Goal: Information Seeking & Learning: Learn about a topic

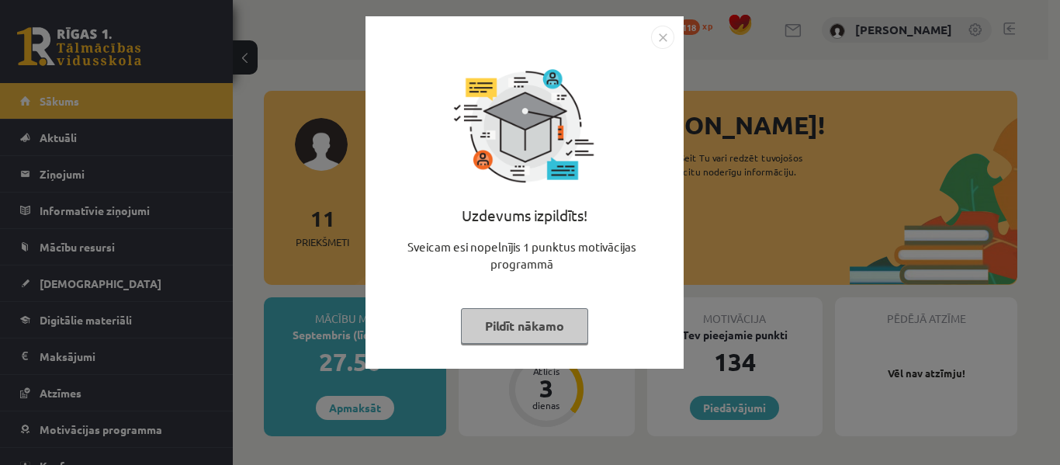
click at [510, 328] on button "Pildīt nākamo" at bounding box center [524, 326] width 127 height 36
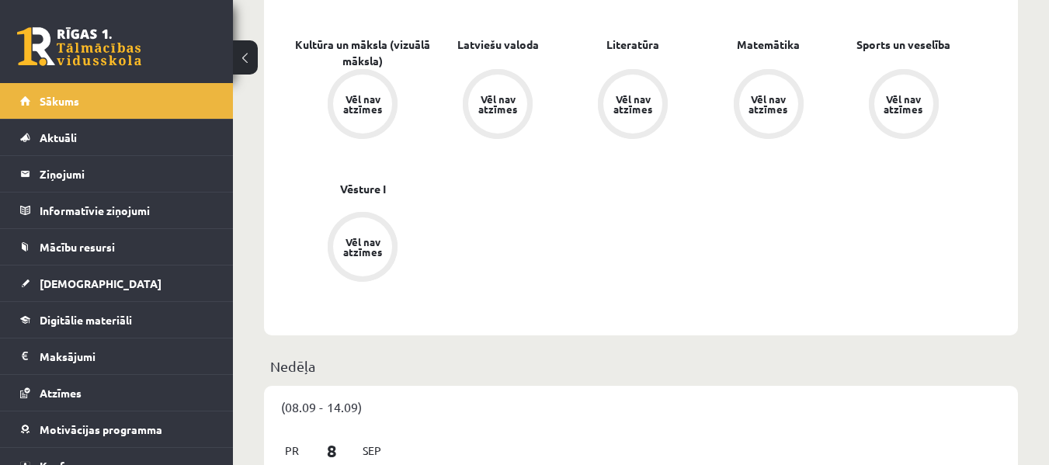
scroll to position [388, 0]
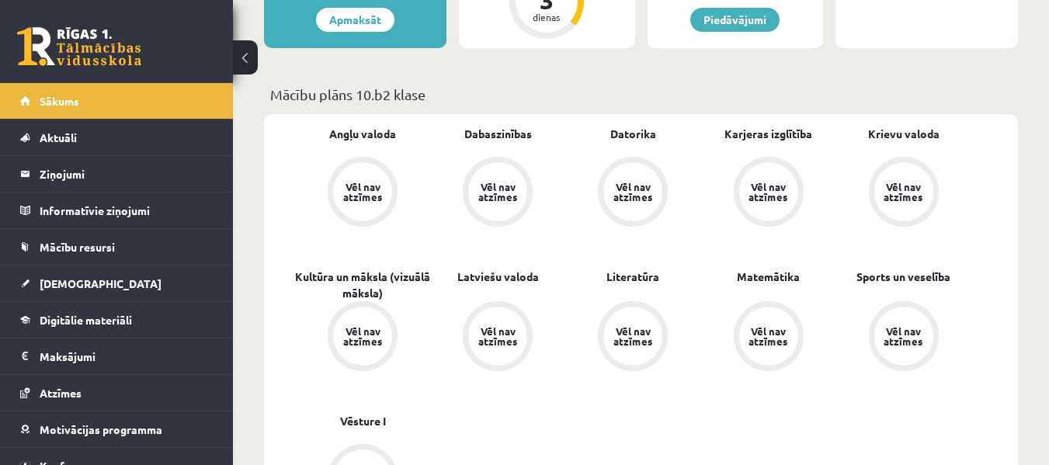
click at [503, 184] on div "Vēl nav atzīmes" at bounding box center [497, 192] width 43 height 20
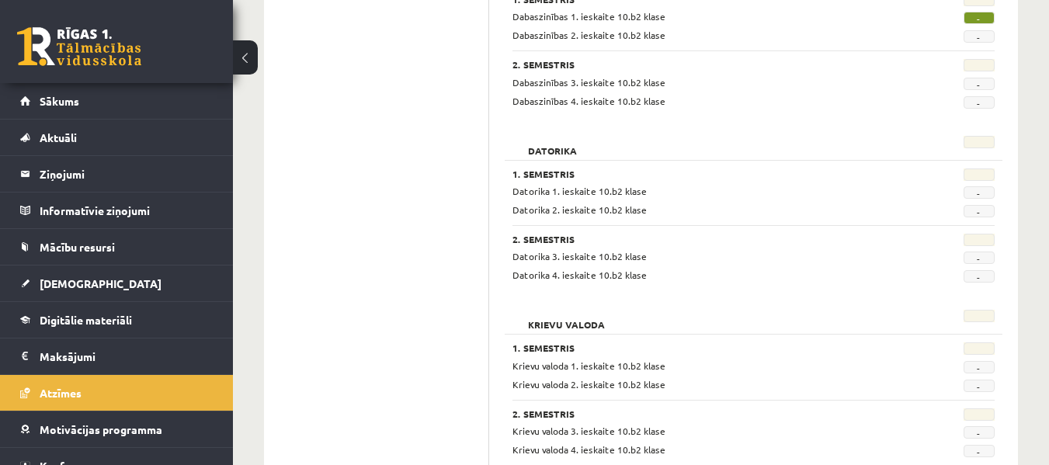
scroll to position [388, 0]
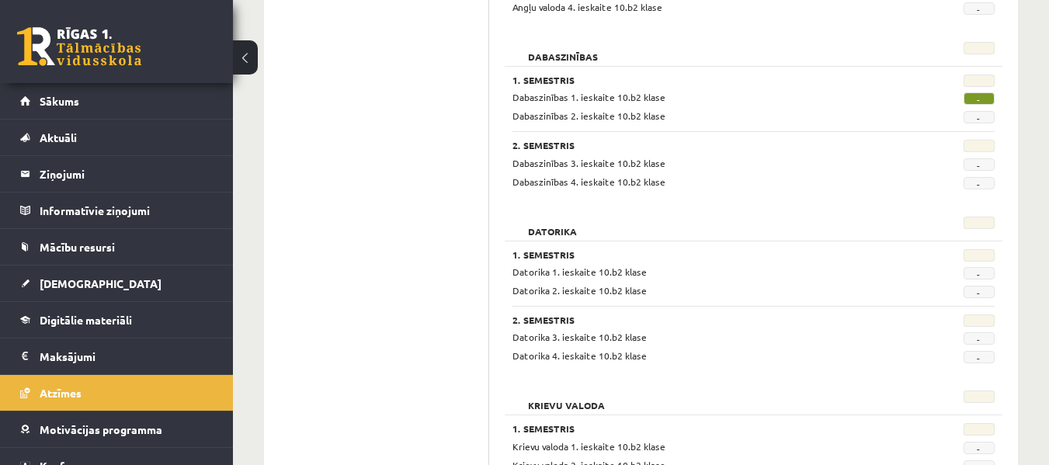
drag, startPoint x: 977, startPoint y: 92, endPoint x: 967, endPoint y: 97, distance: 11.8
click at [977, 93] on span "-" at bounding box center [978, 98] width 31 height 12
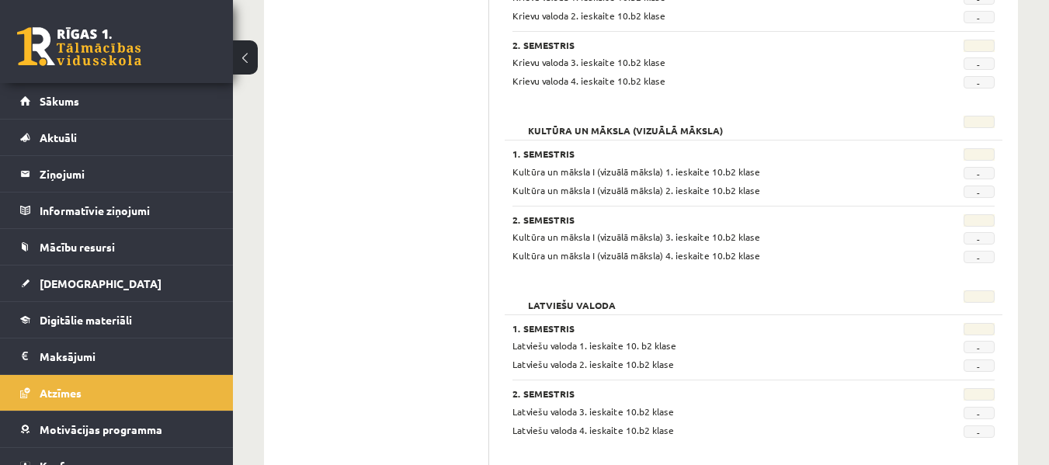
scroll to position [876, 0]
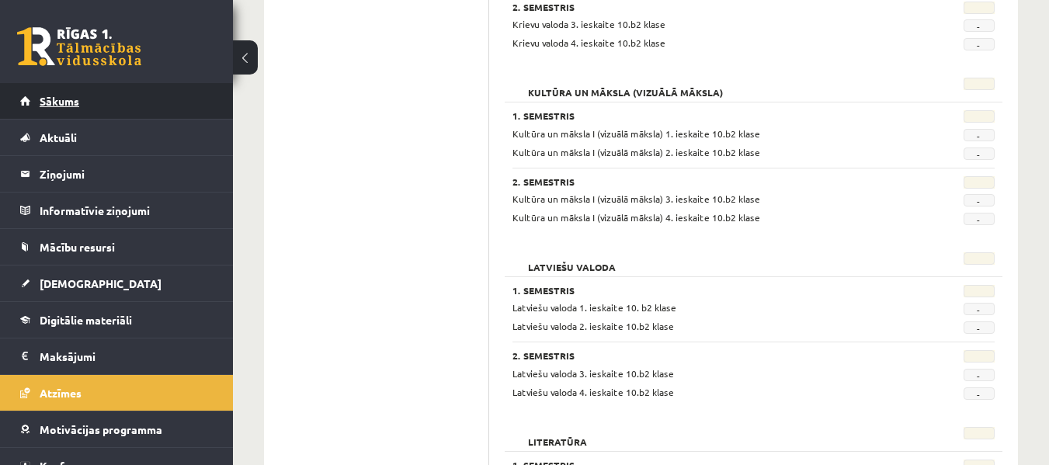
click at [61, 102] on span "Sākums" at bounding box center [60, 101] width 40 height 14
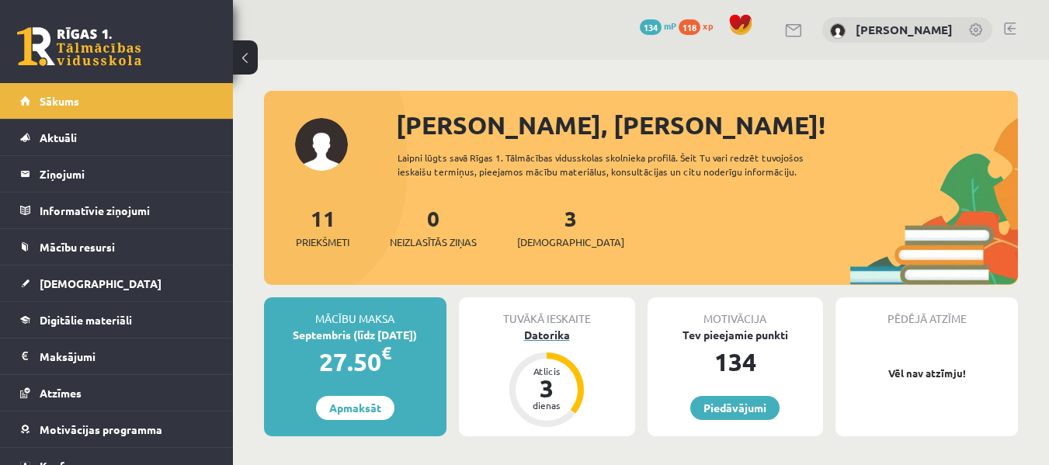
click at [550, 331] on div "Datorika" at bounding box center [547, 335] width 176 height 16
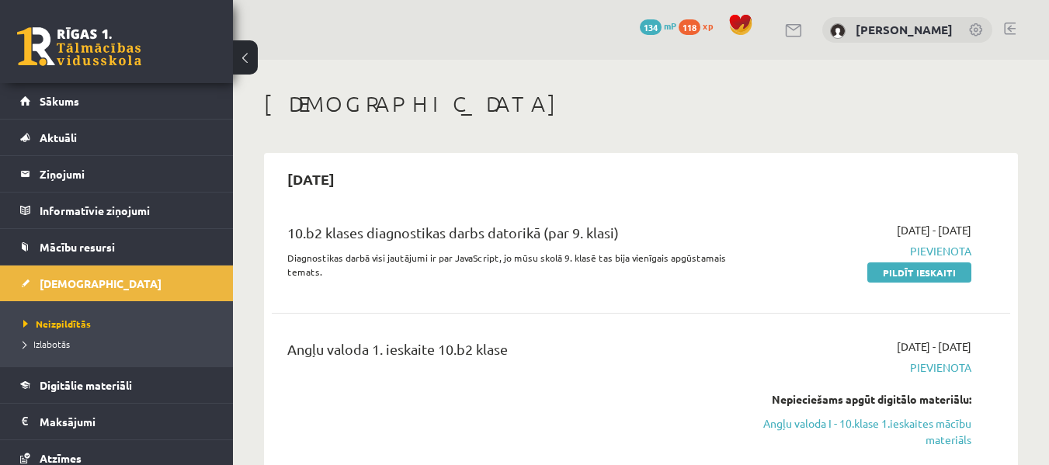
drag, startPoint x: 0, startPoint y: 0, endPoint x: 935, endPoint y: 135, distance: 945.2
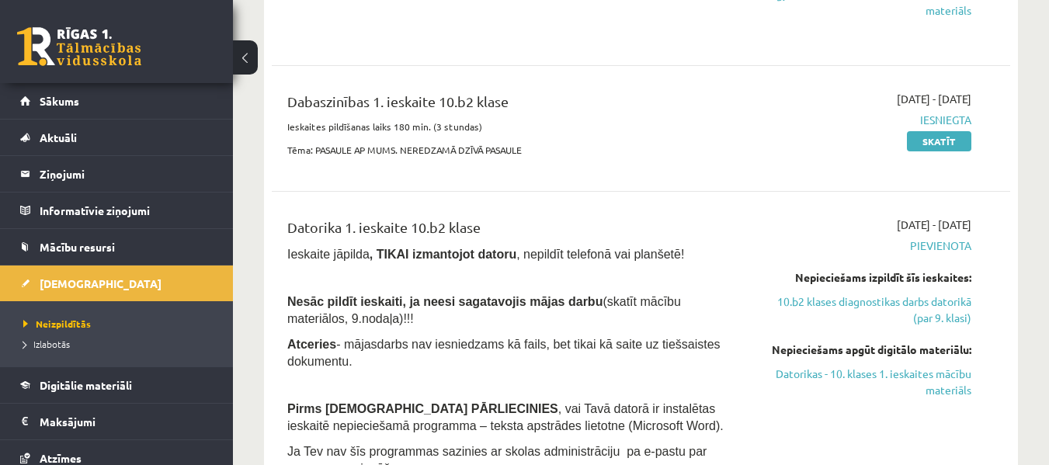
scroll to position [466, 0]
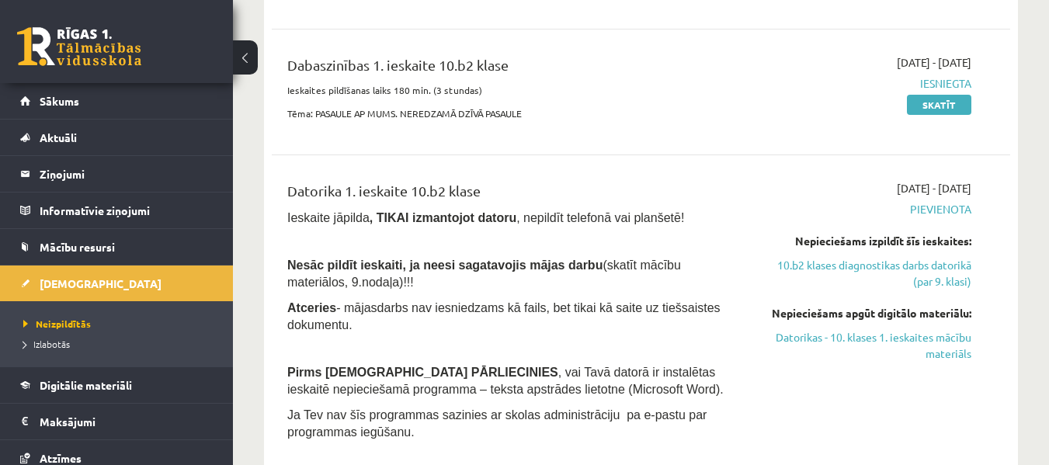
click at [782, 310] on div "Nepieciešams apgūt digitālo materiālu:" at bounding box center [864, 313] width 213 height 16
click at [841, 340] on link "Datorikas - 10. klases 1. ieskaites mācību materiāls" at bounding box center [864, 345] width 213 height 33
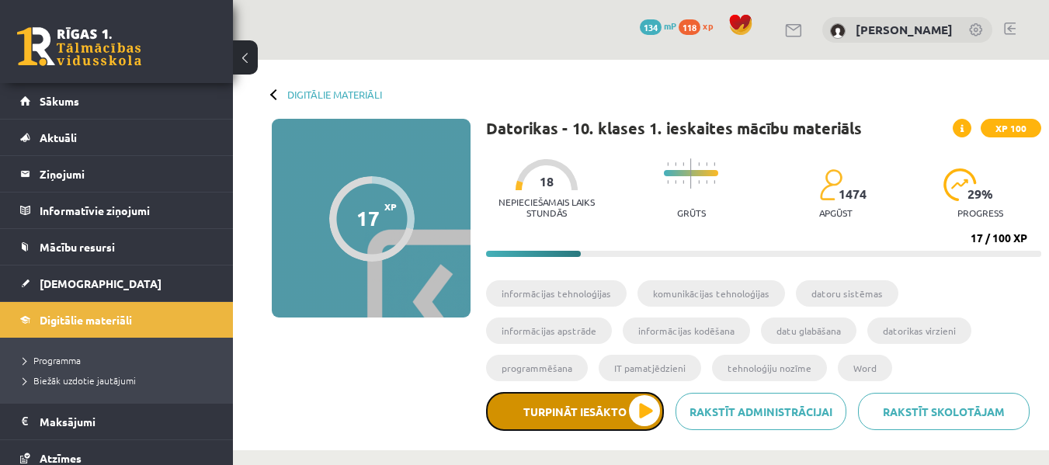
click at [644, 417] on button "Turpināt iesākto" at bounding box center [575, 411] width 178 height 39
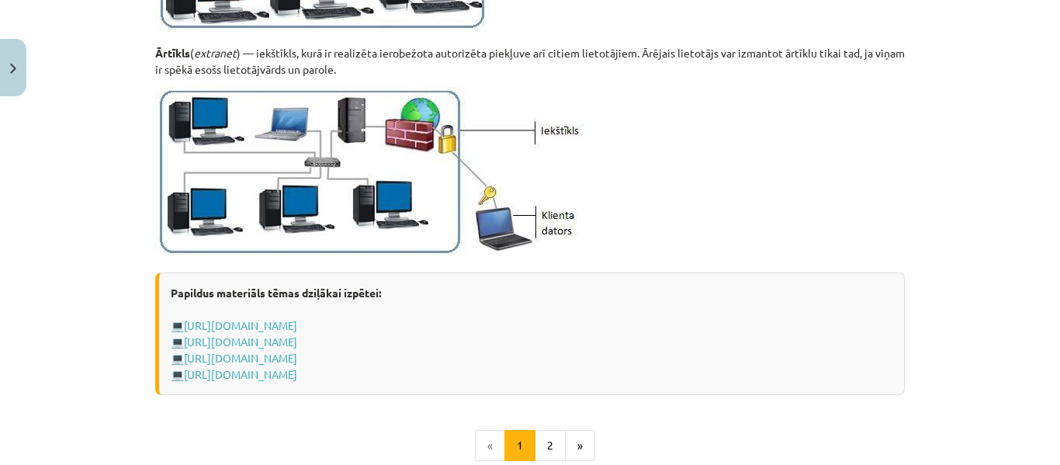
scroll to position [1863, 0]
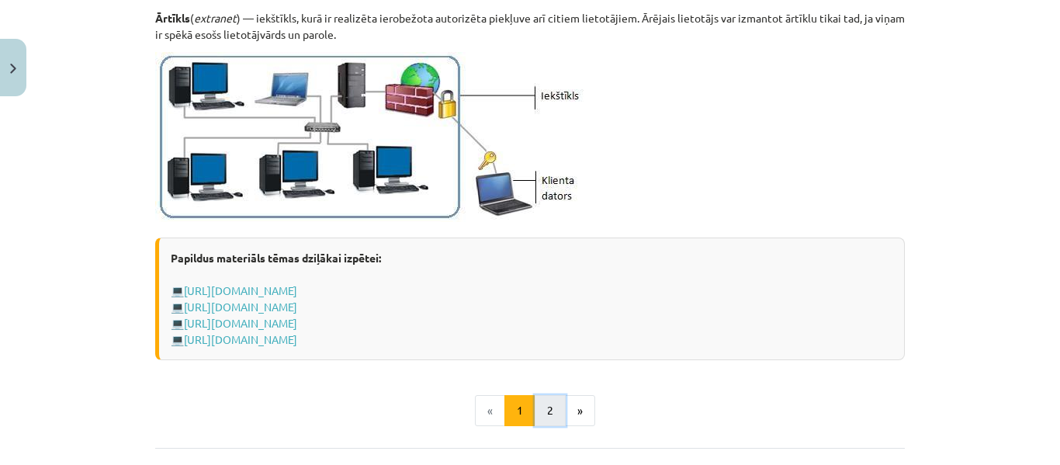
click at [545, 408] on button "2" at bounding box center [550, 410] width 31 height 31
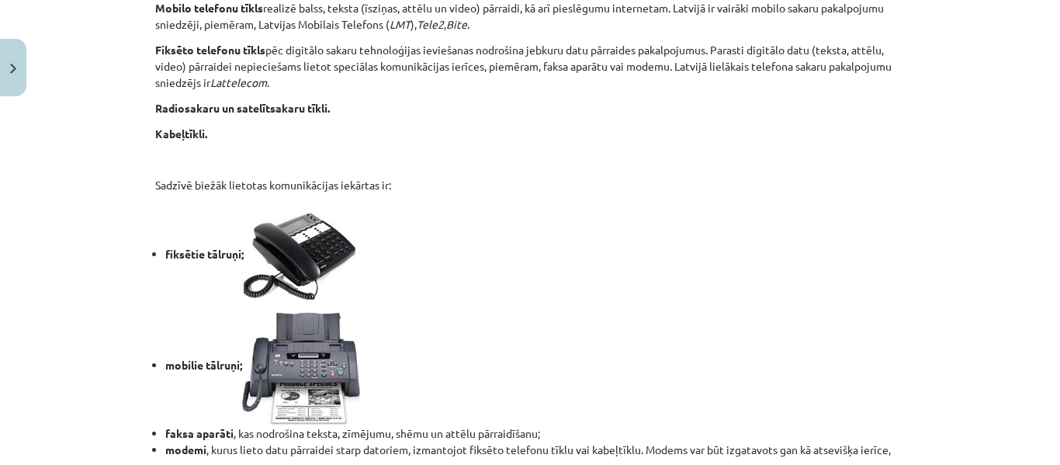
scroll to position [1442, 0]
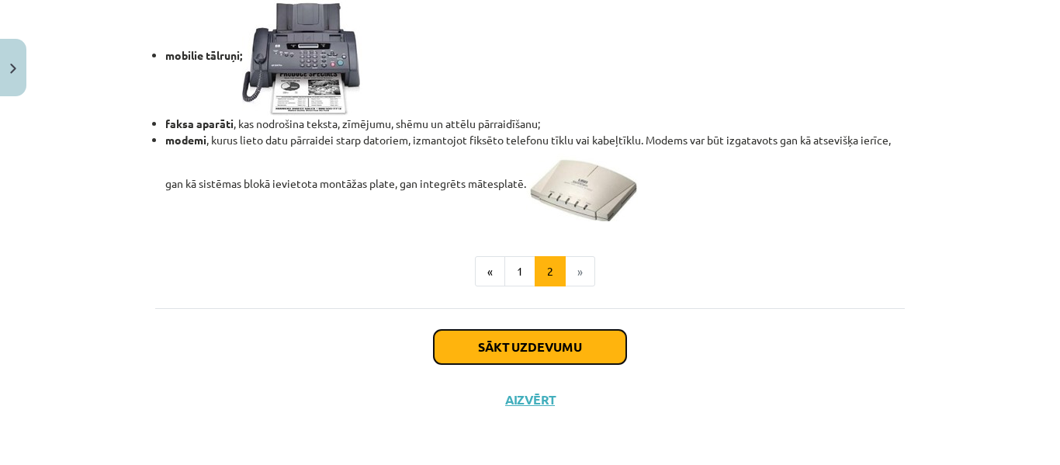
click at [540, 342] on button "Sākt uzdevumu" at bounding box center [530, 347] width 193 height 34
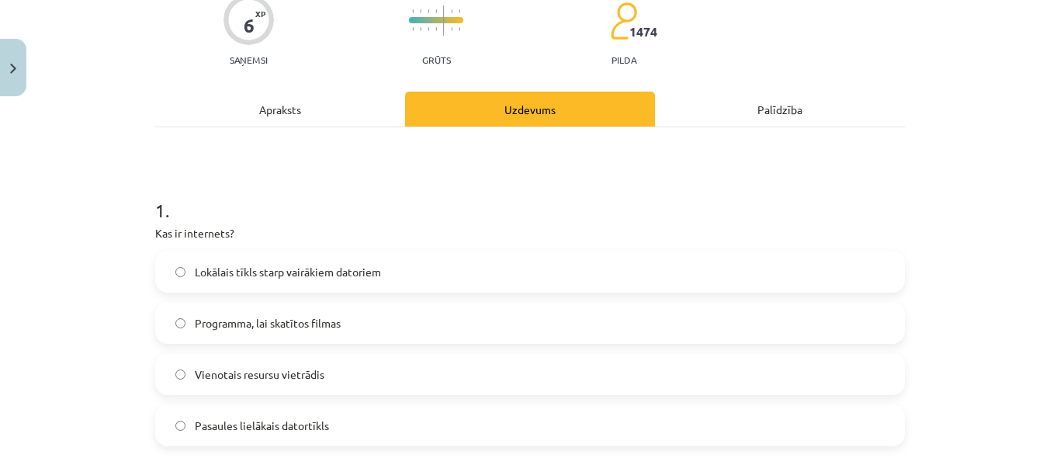
scroll to position [272, 0]
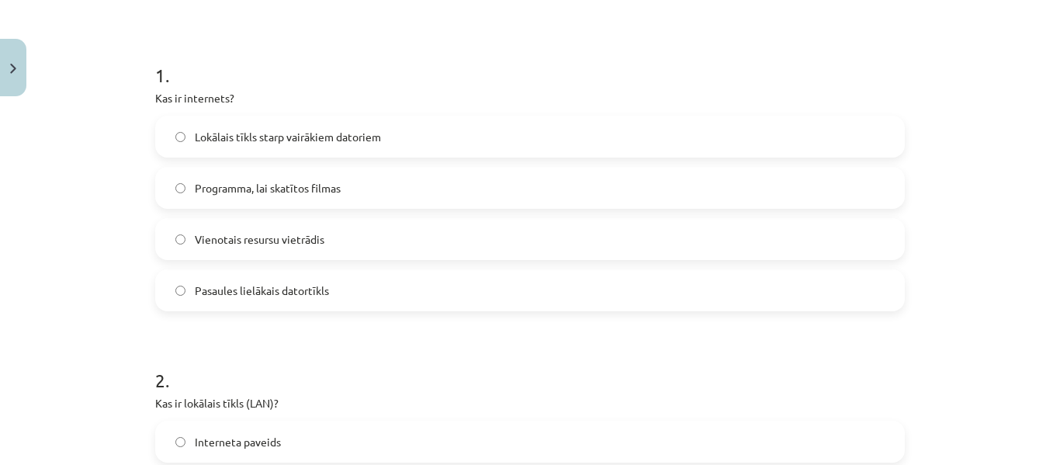
click at [676, 70] on h1 "1 ." at bounding box center [530, 61] width 750 height 48
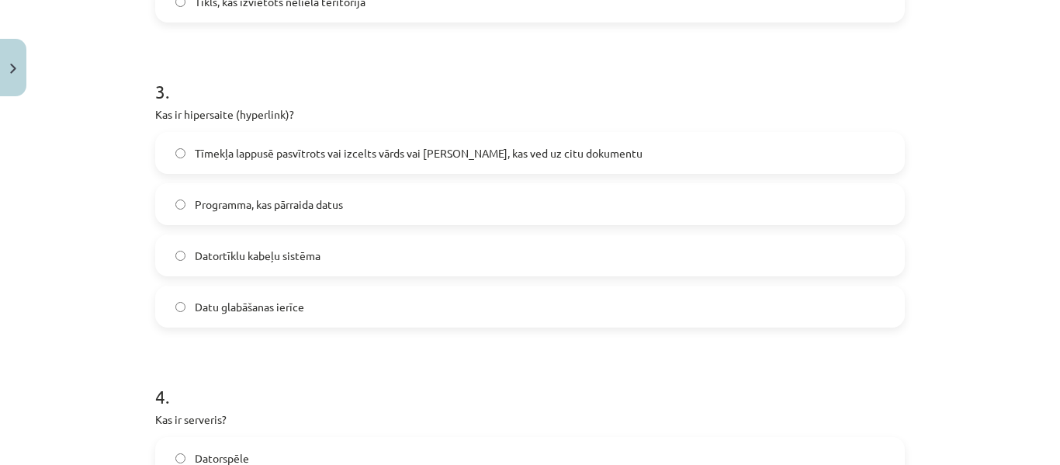
scroll to position [893, 0]
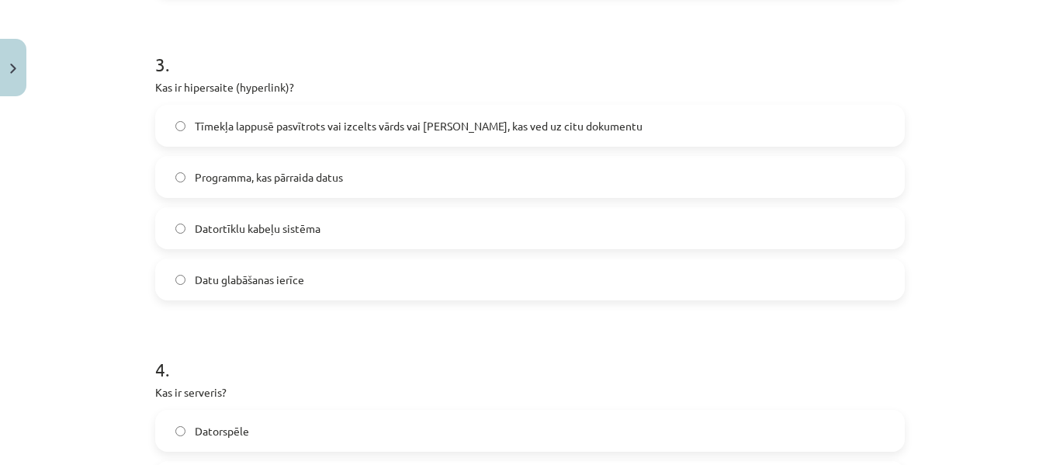
click at [181, 176] on label "Programma, kas pārraida datus" at bounding box center [530, 177] width 747 height 39
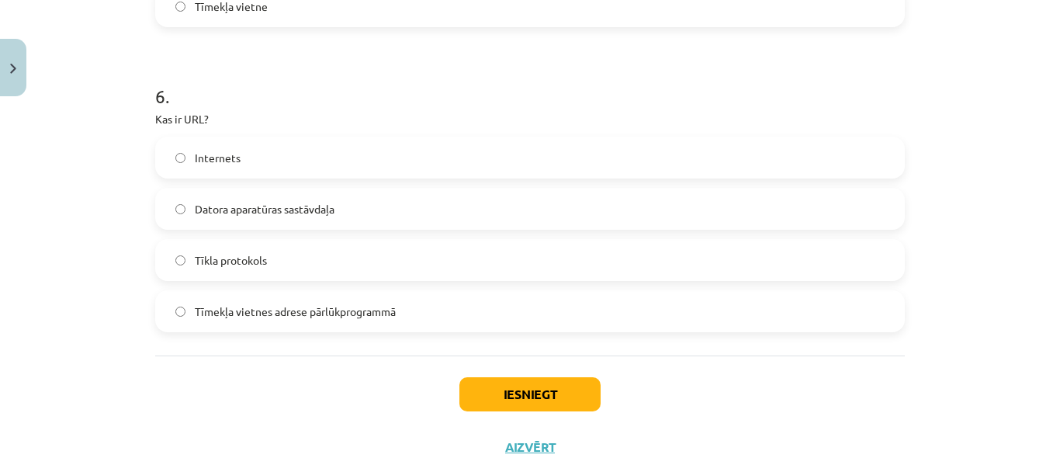
scroll to position [1824, 0]
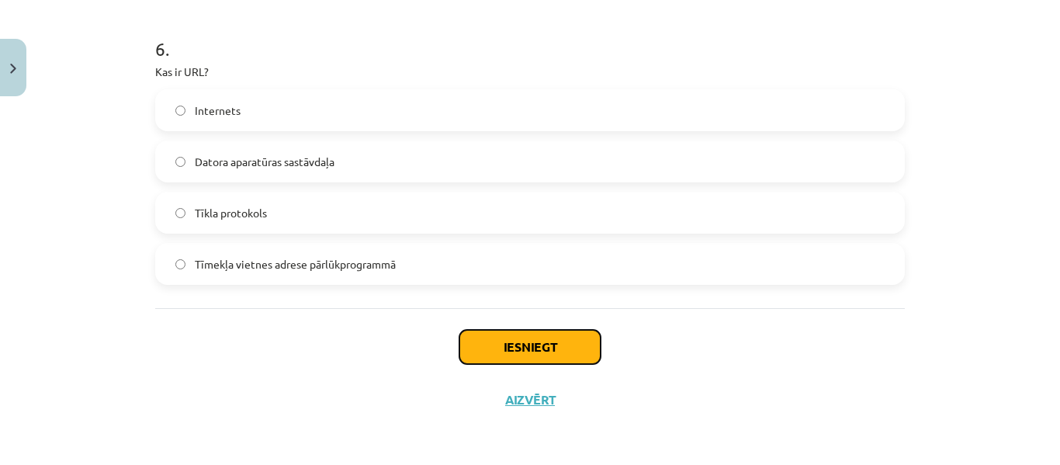
click at [475, 342] on button "Iesniegt" at bounding box center [530, 347] width 141 height 34
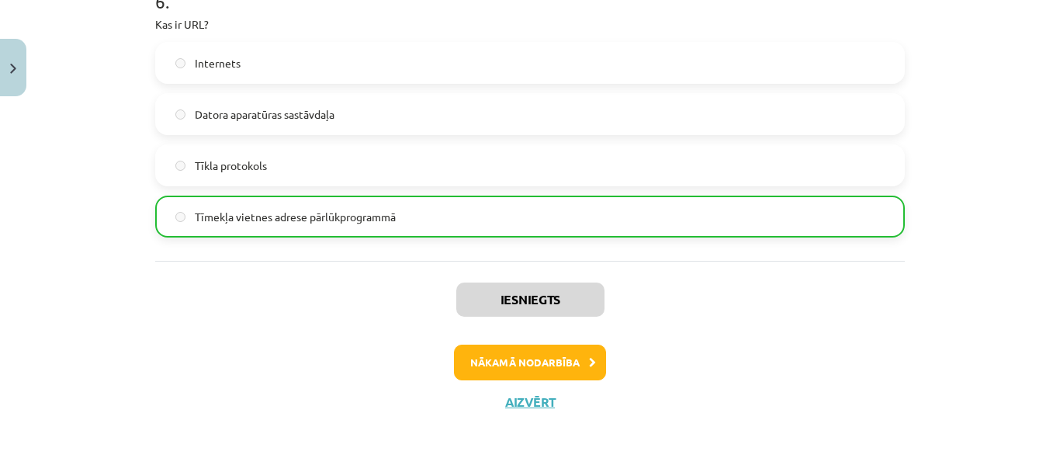
scroll to position [1873, 0]
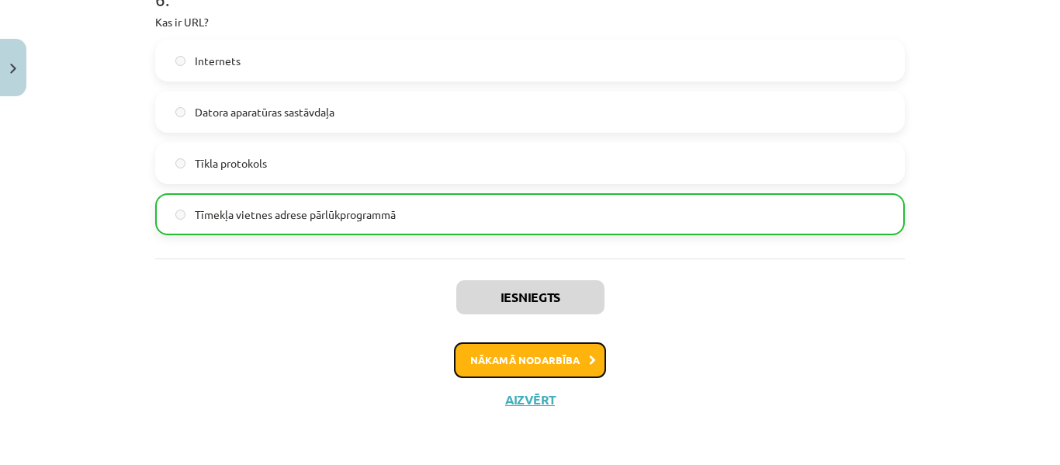
click at [515, 361] on button "Nākamā nodarbība" at bounding box center [530, 360] width 152 height 36
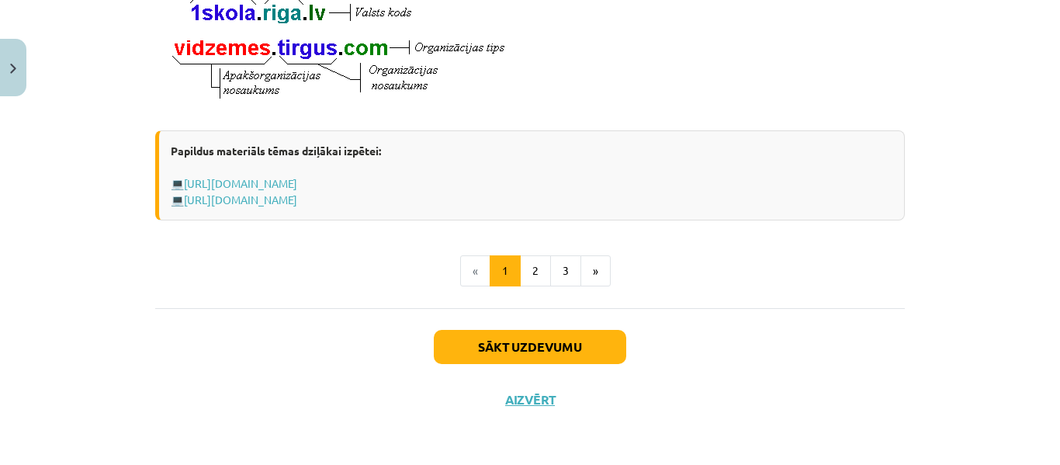
scroll to position [977, 0]
click at [526, 266] on button "2" at bounding box center [535, 270] width 31 height 31
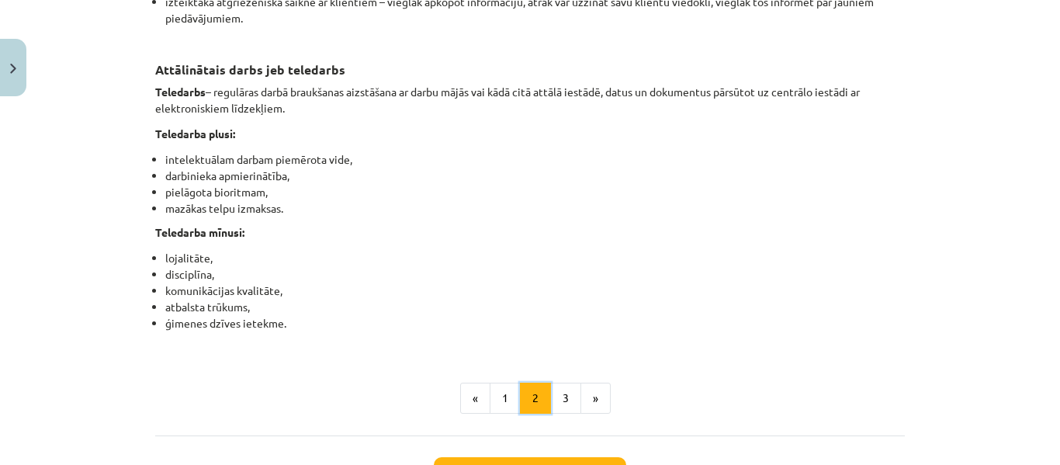
scroll to position [2622, 0]
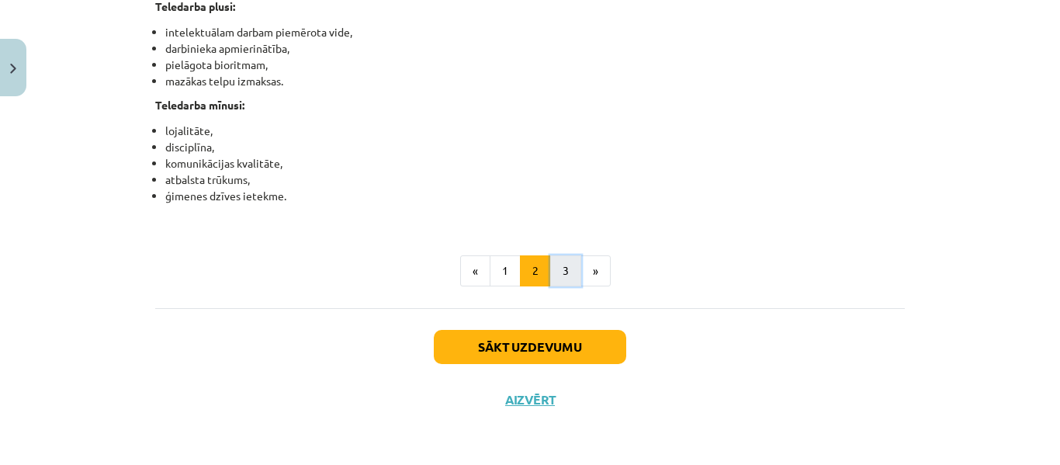
click at [559, 273] on button "3" at bounding box center [565, 270] width 31 height 31
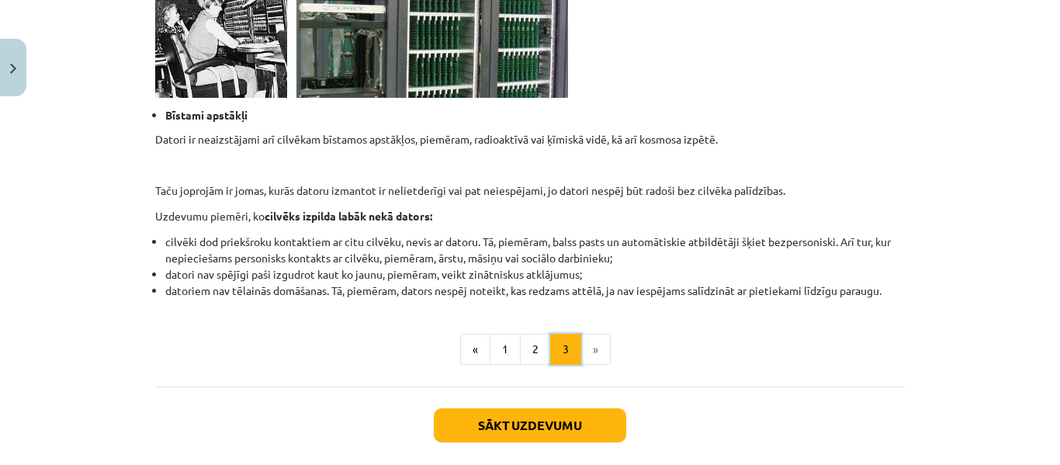
scroll to position [1613, 0]
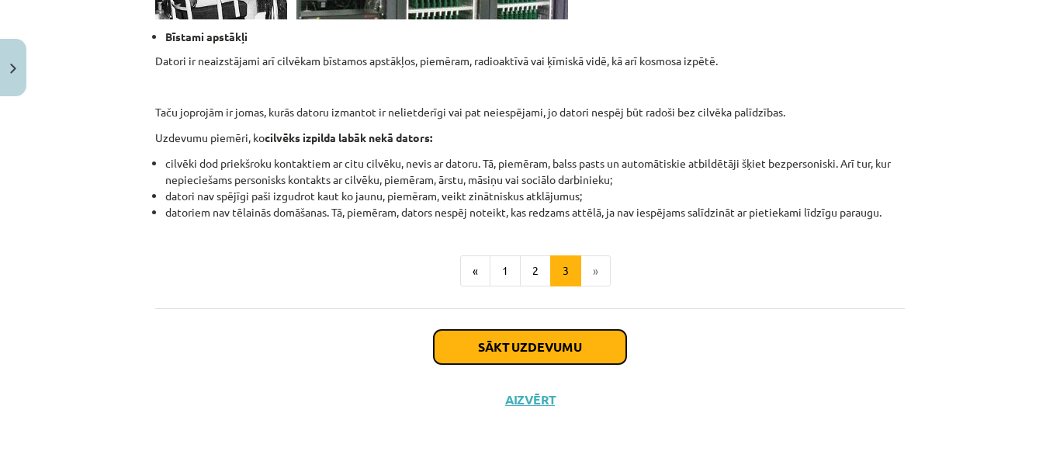
click at [536, 350] on button "Sākt uzdevumu" at bounding box center [530, 347] width 193 height 34
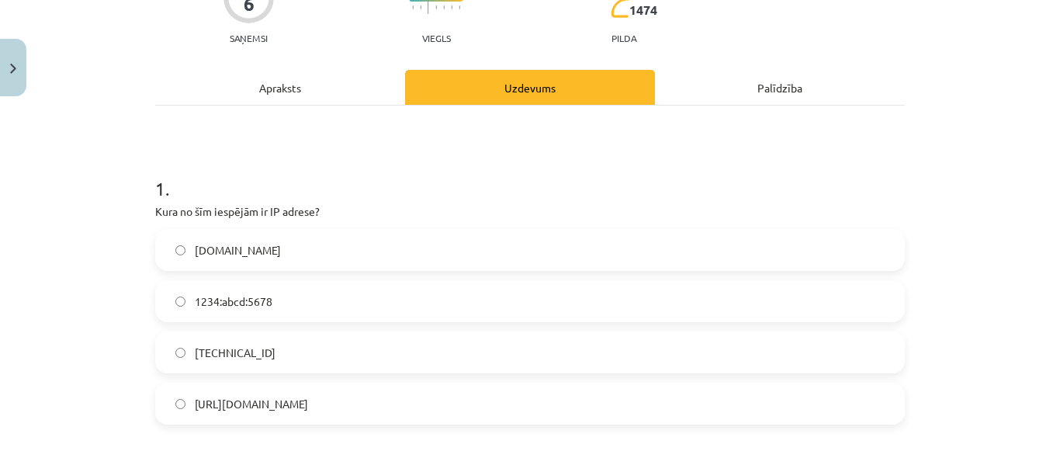
scroll to position [194, 0]
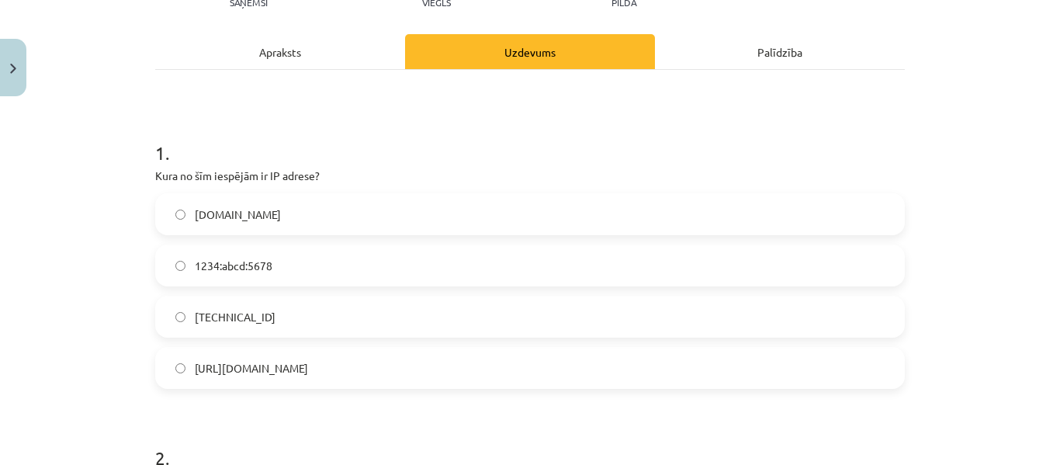
click at [720, 311] on label "192.100.81.101" at bounding box center [530, 316] width 747 height 39
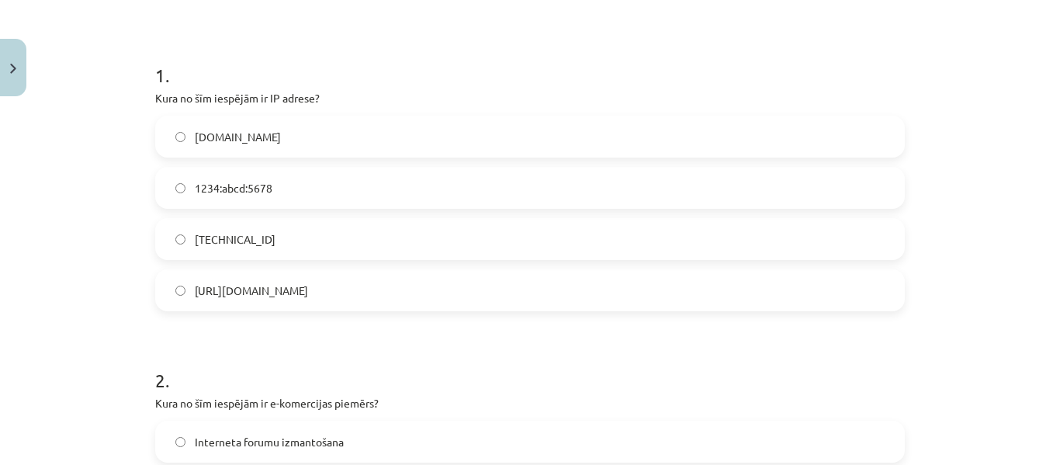
click at [47, 249] on div "Mācību tēma: Datorikas - 10. klases 1. ieskaites mācību materiāls #6 5. tēma – …" at bounding box center [530, 232] width 1060 height 465
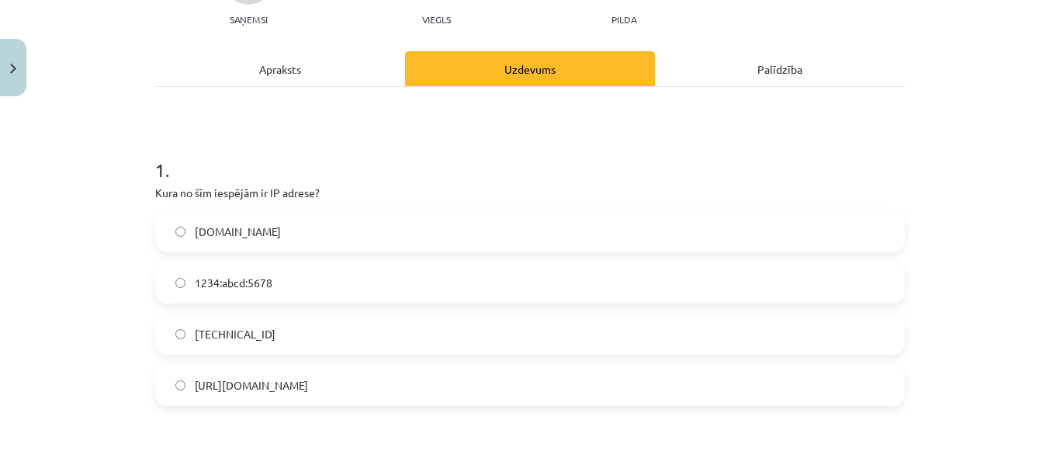
scroll to position [194, 0]
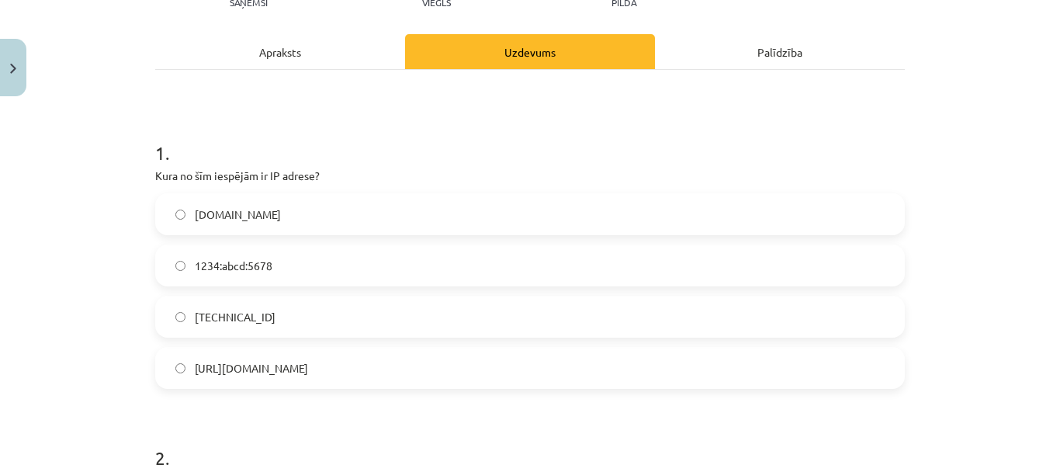
click at [175, 311] on label "192.100.81.101" at bounding box center [530, 316] width 747 height 39
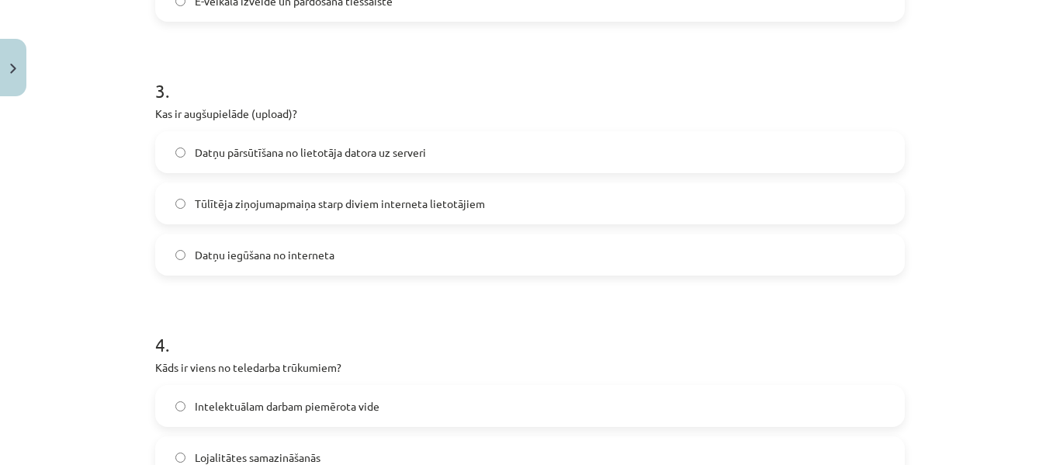
scroll to position [893, 0]
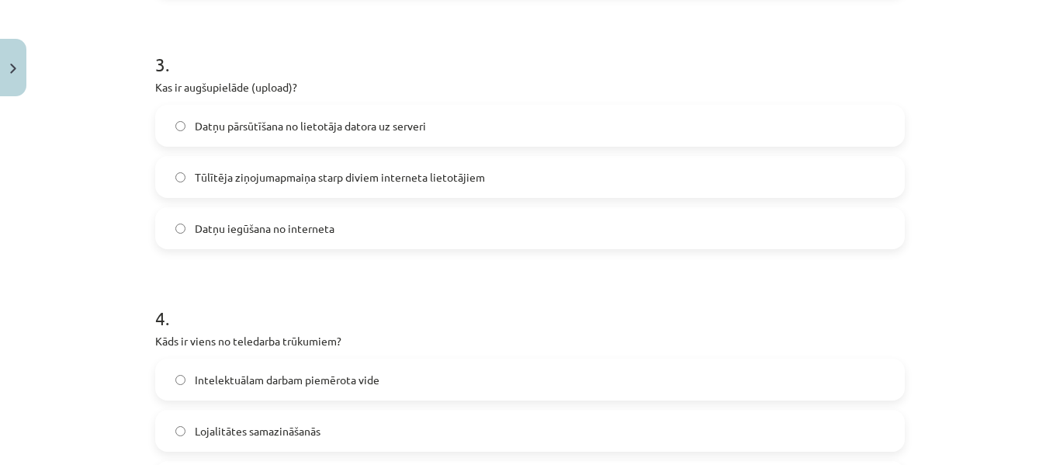
click at [248, 250] on form "1 . Kura no šīm iespējām ir IP adrese? www.example.com 1234:abcd:5678 192.100.8…" at bounding box center [530, 264] width 750 height 1697
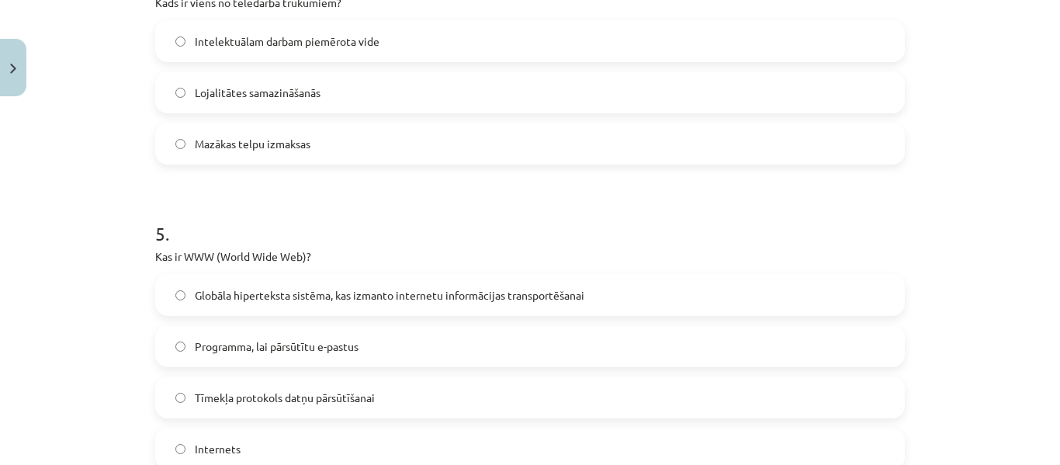
scroll to position [1333, 0]
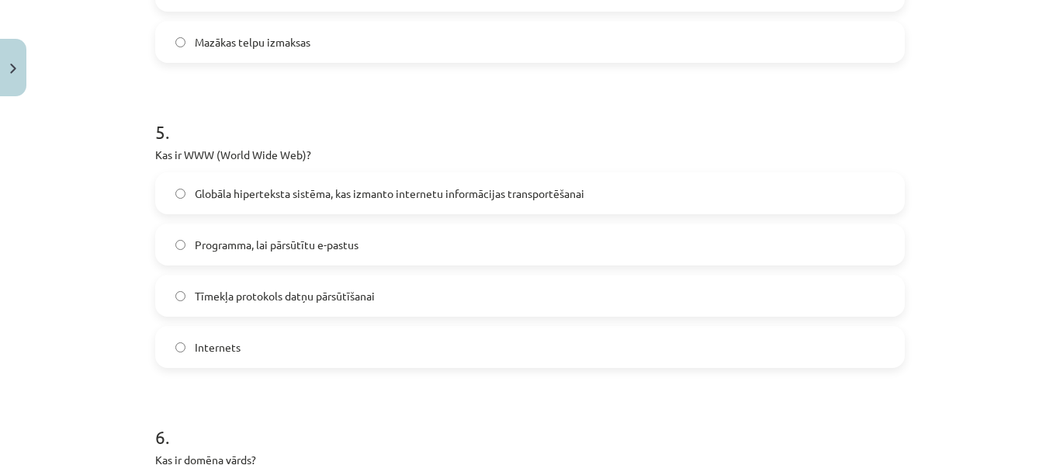
click at [735, 131] on h1 "5 ." at bounding box center [530, 118] width 750 height 48
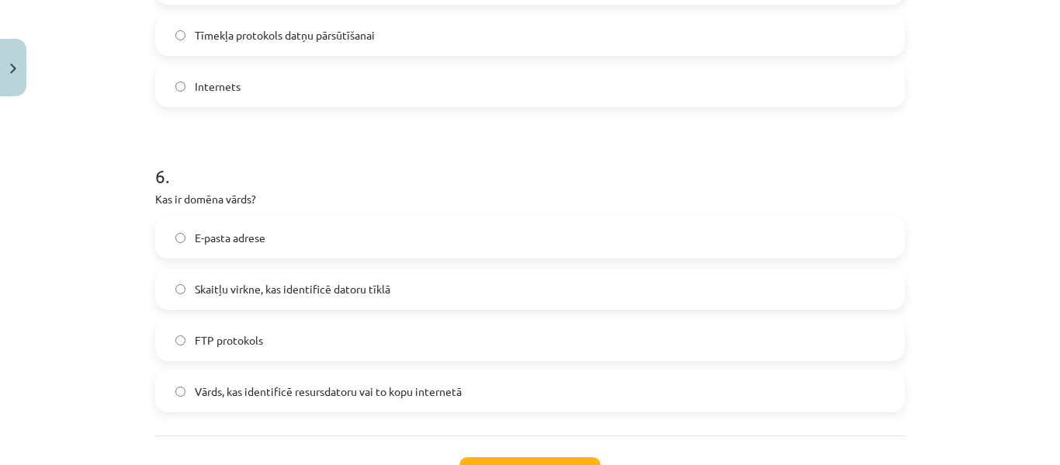
scroll to position [1643, 0]
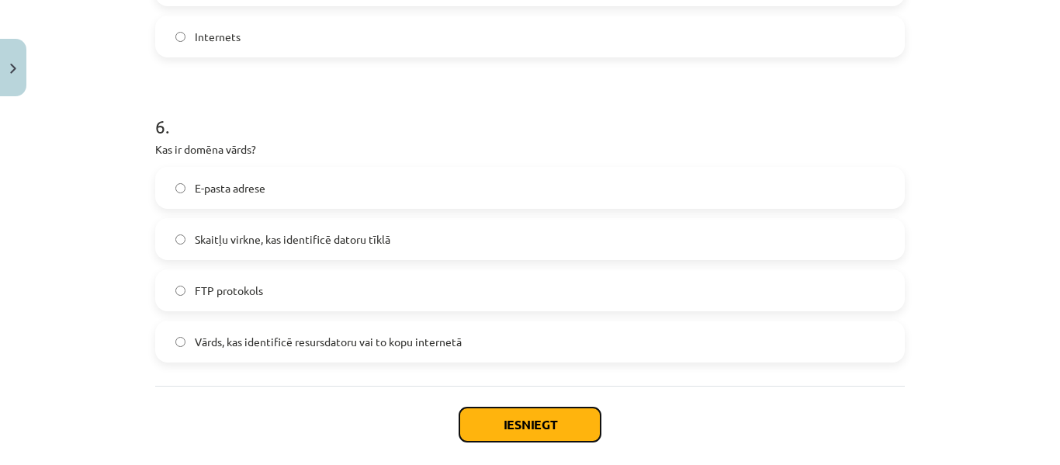
click at [503, 432] on button "Iesniegt" at bounding box center [530, 425] width 141 height 34
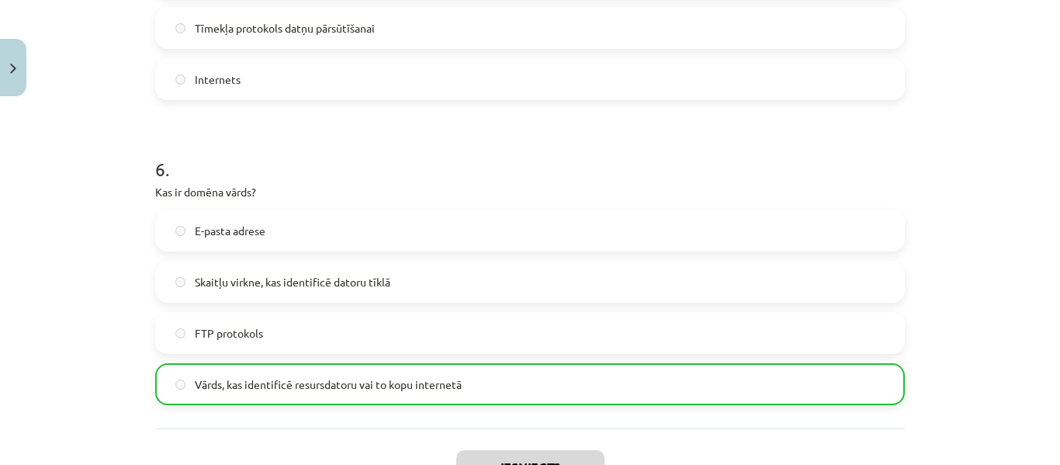
scroll to position [1771, 0]
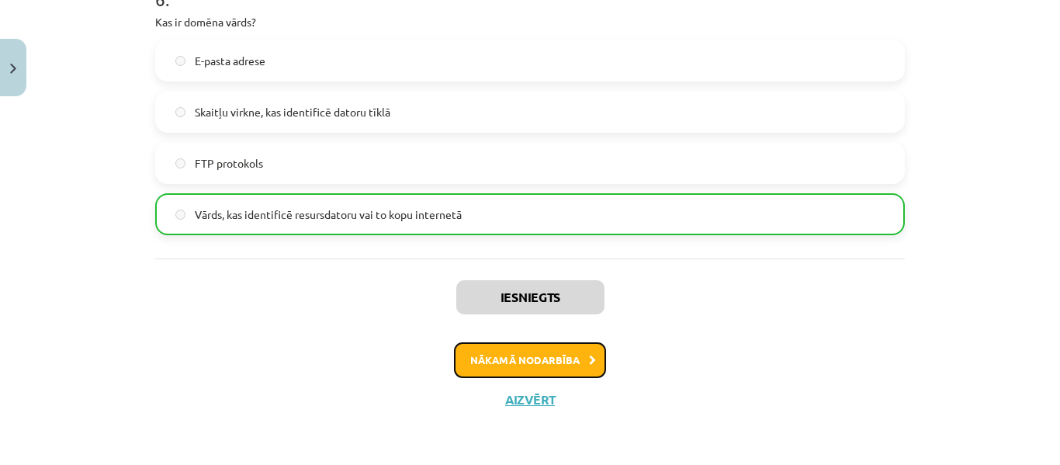
click at [501, 357] on button "Nākamā nodarbība" at bounding box center [530, 360] width 152 height 36
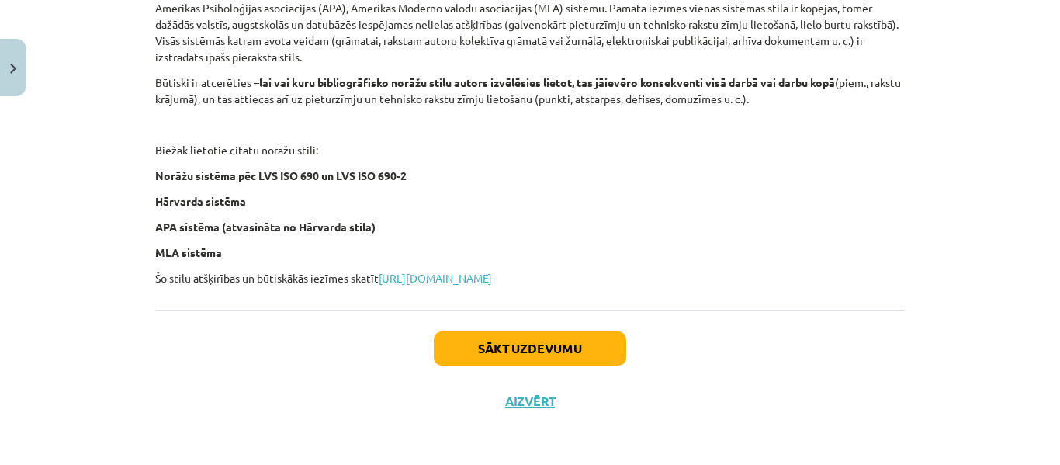
scroll to position [724, 0]
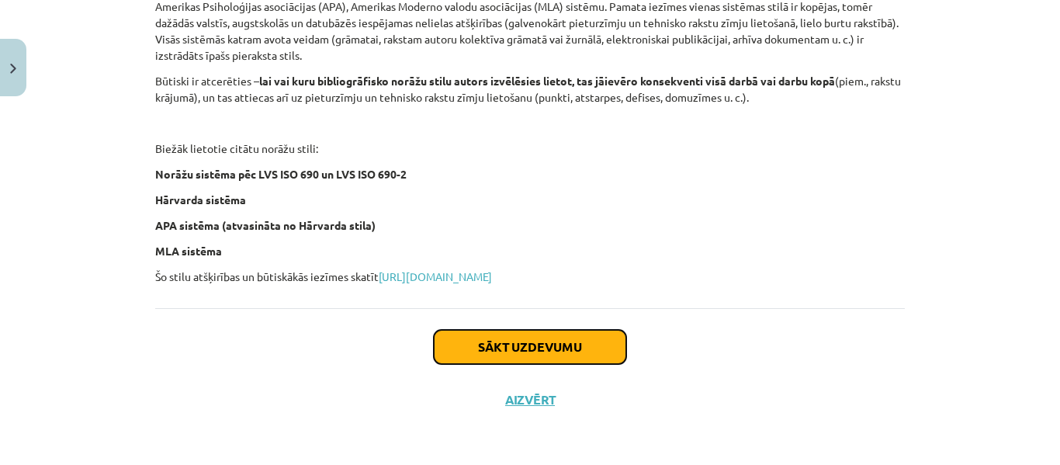
click at [540, 345] on button "Sākt uzdevumu" at bounding box center [530, 347] width 193 height 34
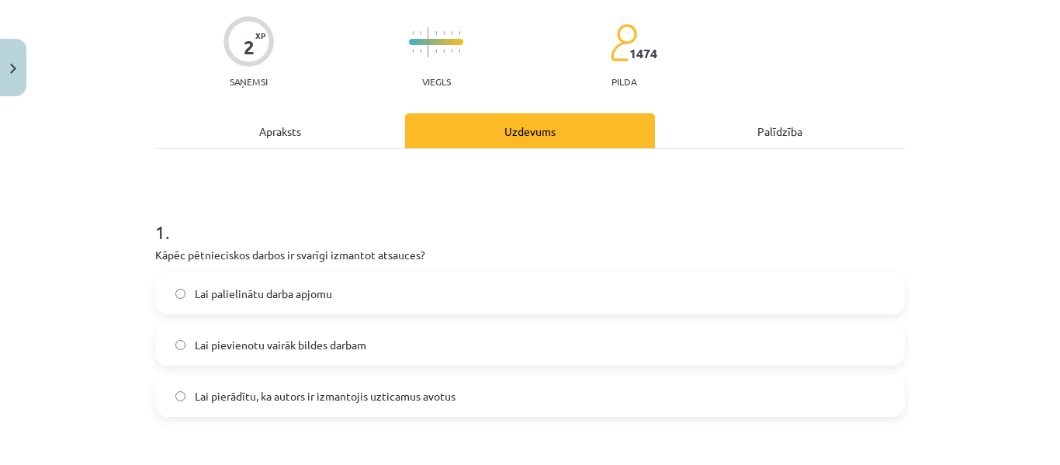
scroll to position [0, 0]
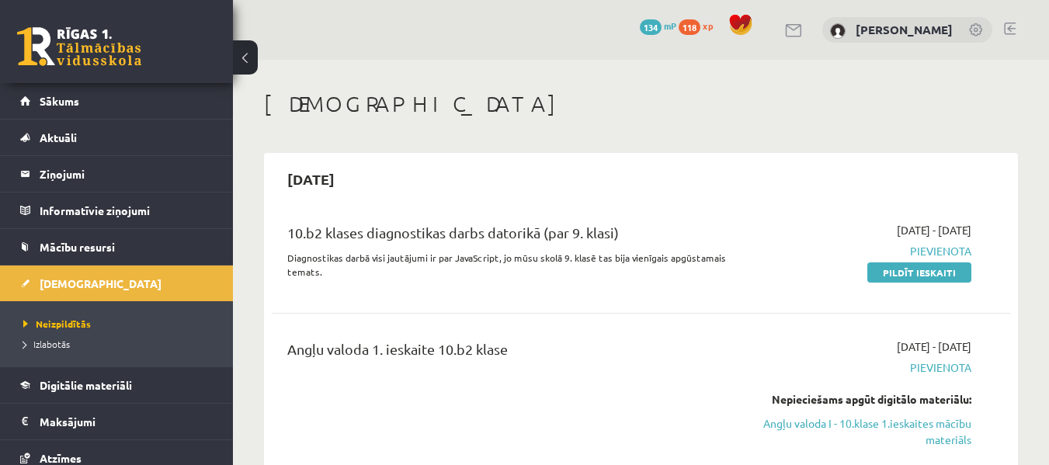
click at [1008, 30] on link at bounding box center [1010, 29] width 12 height 12
